Goal: Task Accomplishment & Management: Manage account settings

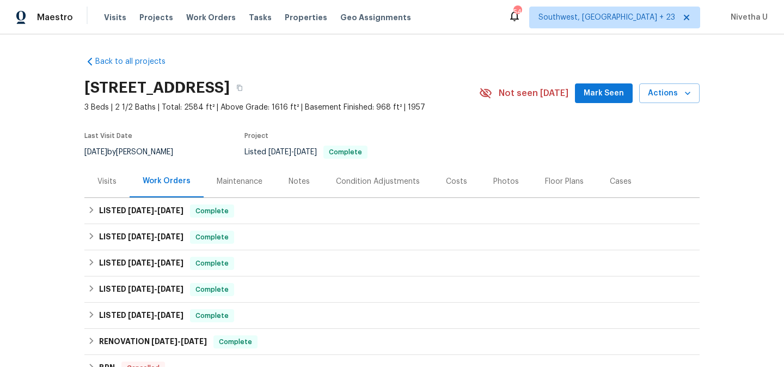
scroll to position [71, 0]
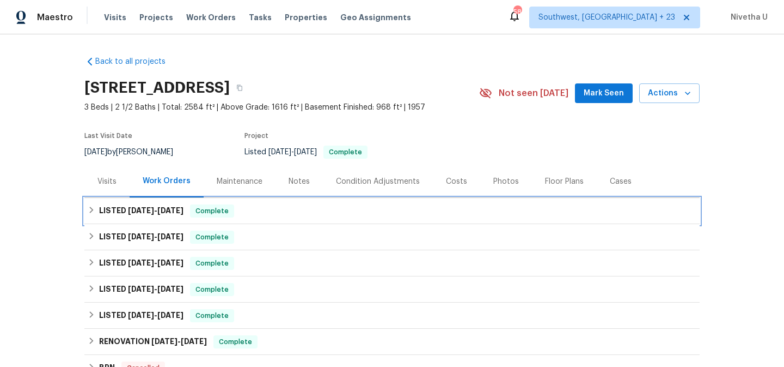
click at [289, 205] on div "LISTED [DATE] - [DATE] Complete" at bounding box center [392, 210] width 609 height 13
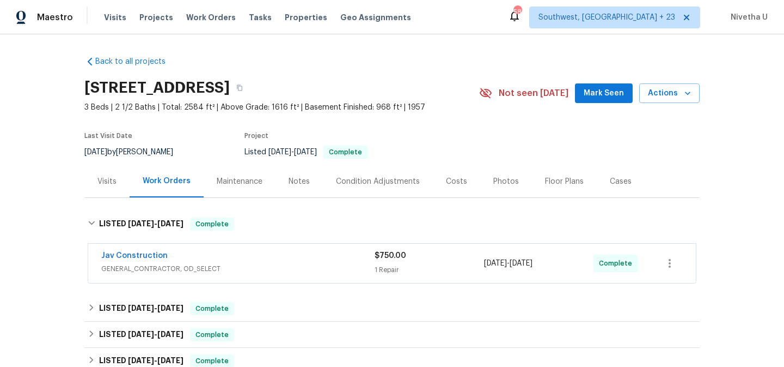
click at [289, 205] on div "Back to all projects [STREET_ADDRESS] 3 Beds | 2 1/2 Baths | Total: 2584 ft² | …" at bounding box center [391, 326] width 615 height 558
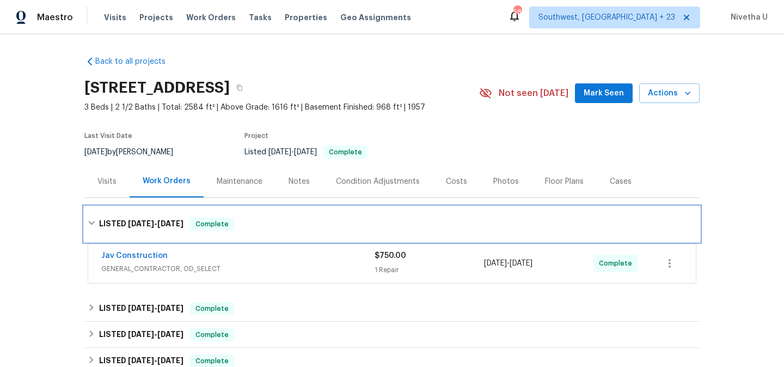
click at [283, 222] on div "LISTED [DATE] - [DATE] Complete" at bounding box center [392, 223] width 609 height 13
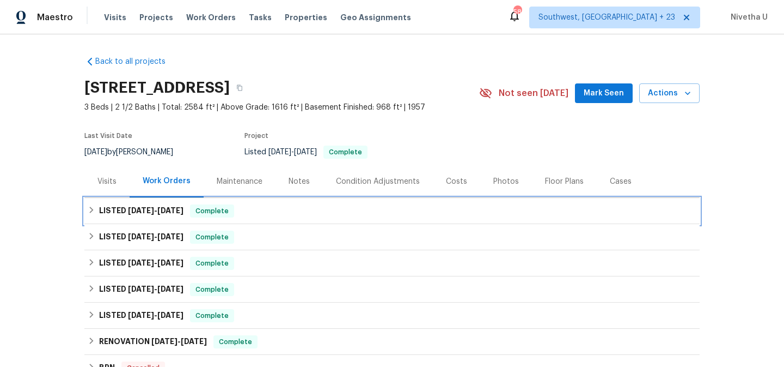
click at [283, 222] on div "LISTED [DATE] - [DATE] Complete" at bounding box center [391, 211] width 615 height 26
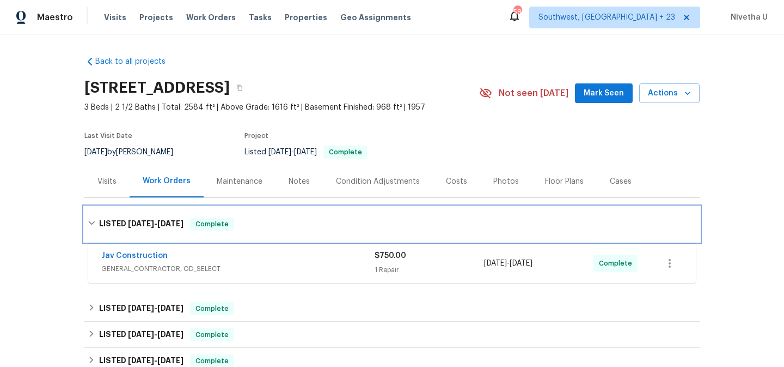
click at [283, 222] on div "LISTED [DATE] - [DATE] Complete" at bounding box center [392, 223] width 609 height 13
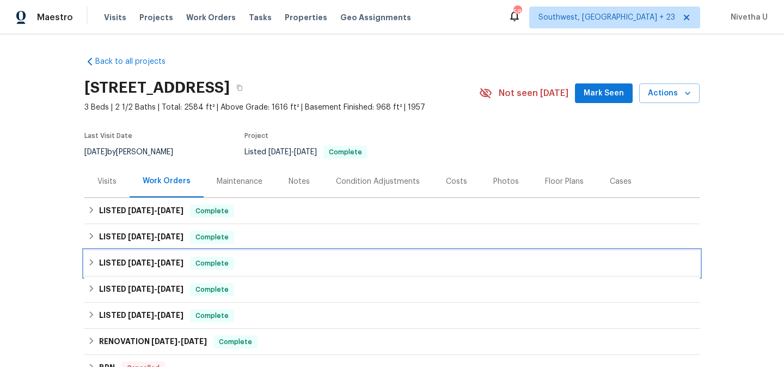
click at [276, 254] on div "LISTED [DATE] - [DATE] Complete" at bounding box center [391, 263] width 615 height 26
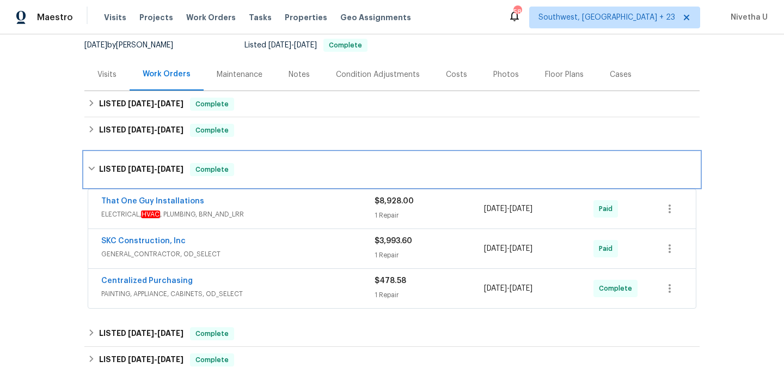
scroll to position [108, 0]
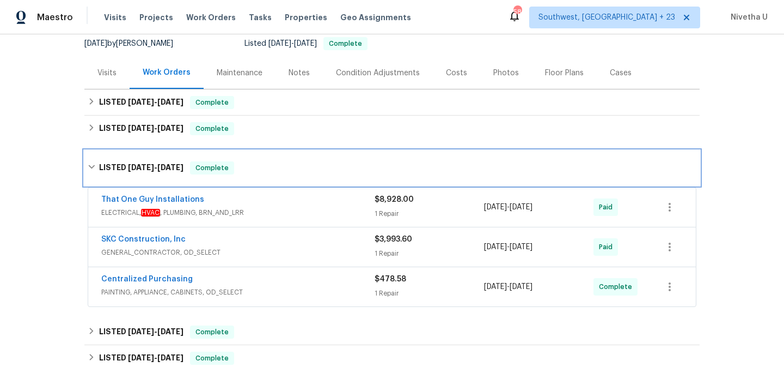
click at [260, 169] on div "LISTED [DATE] - [DATE] Complete" at bounding box center [392, 167] width 609 height 13
